Goal: Navigation & Orientation: Find specific page/section

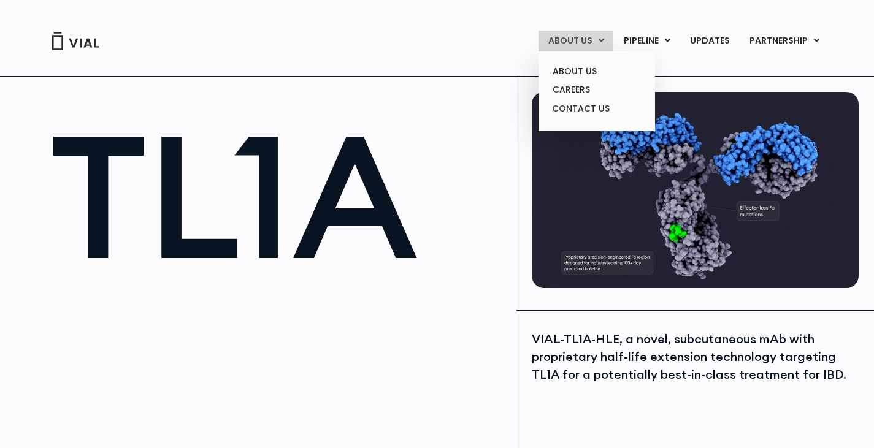
click at [591, 42] on link "ABOUT US" at bounding box center [575, 41] width 75 height 21
click at [575, 69] on link "ABOUT US" at bounding box center [596, 71] width 107 height 19
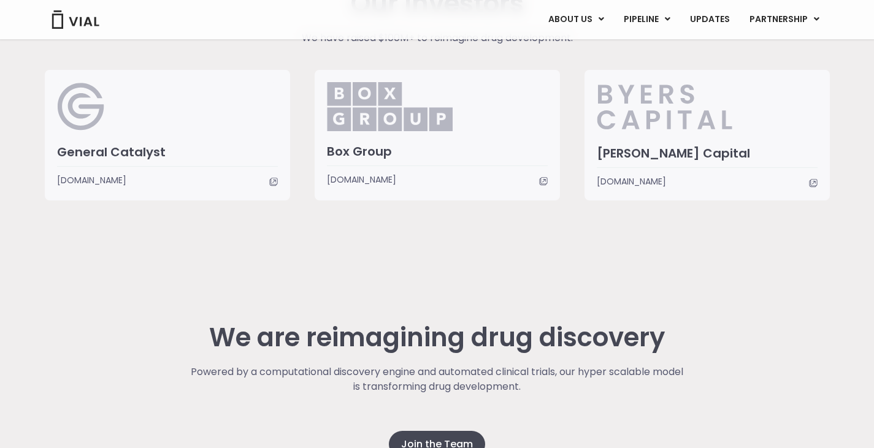
scroll to position [2673, 0]
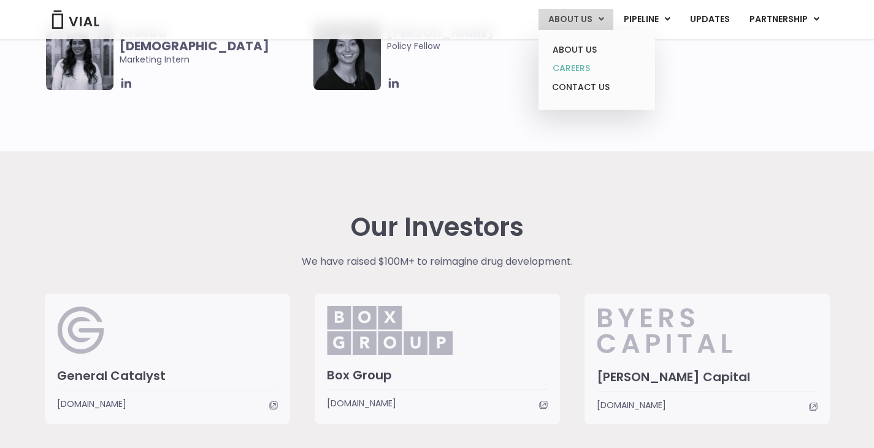
click at [577, 64] on link "CAREERS" at bounding box center [596, 68] width 107 height 19
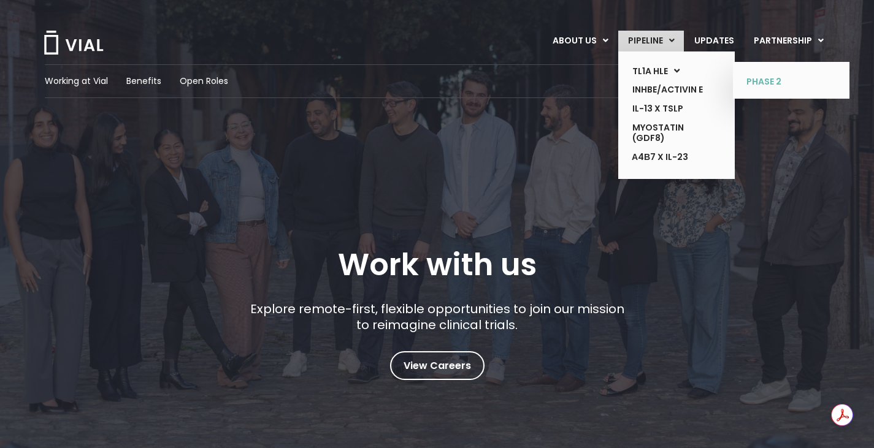
click at [763, 82] on link "PHASE 2" at bounding box center [782, 82] width 90 height 20
